Goal: Download file/media

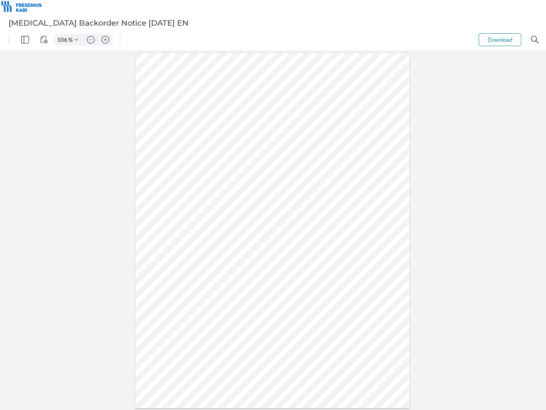
click at [25, 40] on img "Panel" at bounding box center [25, 40] width 8 height 8
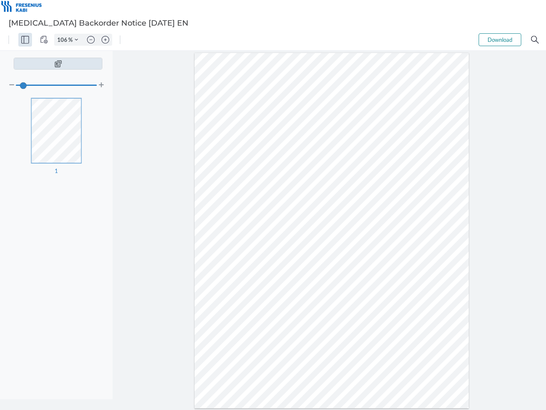
click at [44, 40] on img "View Controls" at bounding box center [44, 40] width 8 height 8
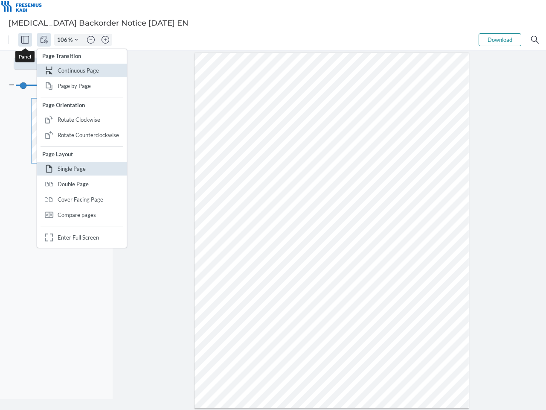
click at [64, 40] on input "106" at bounding box center [62, 40] width 14 height 8
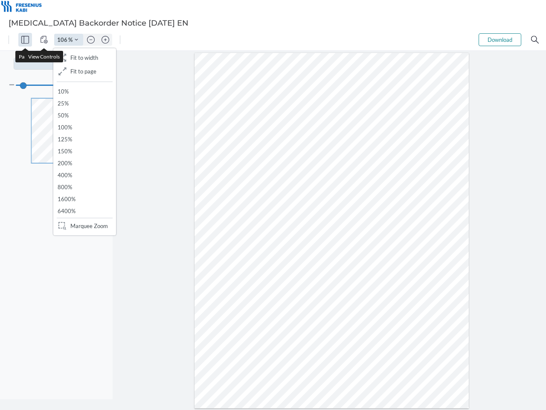
click at [76, 40] on img "Zoom Controls" at bounding box center [76, 39] width 3 height 3
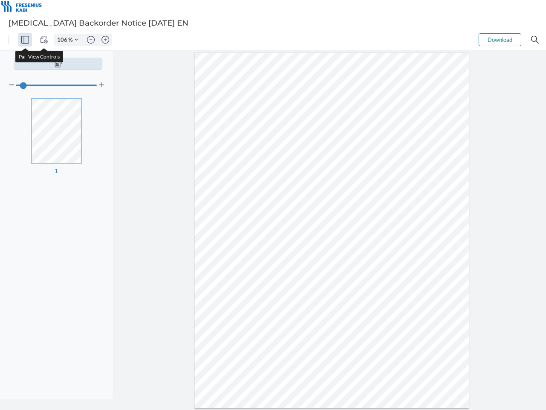
click at [91, 40] on img "Zoom out" at bounding box center [91, 40] width 8 height 8
click at [105, 40] on img "Zoom in" at bounding box center [106, 40] width 8 height 8
type input "106"
click at [500, 40] on button "Download" at bounding box center [500, 39] width 43 height 13
click at [535, 40] on img "Search" at bounding box center [535, 40] width 8 height 8
